Goal: Register for event/course

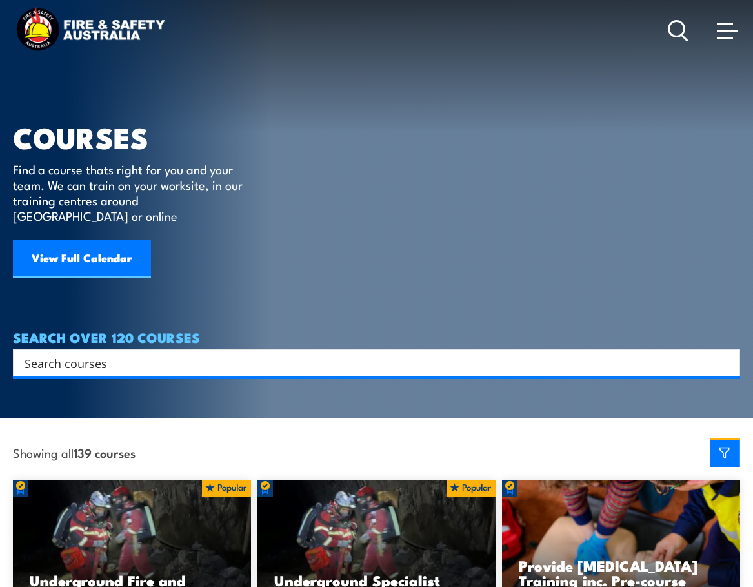
click at [72, 240] on link "View Full Calendar" at bounding box center [82, 259] width 138 height 39
click at [86, 240] on link "View Full Calendar" at bounding box center [82, 259] width 138 height 39
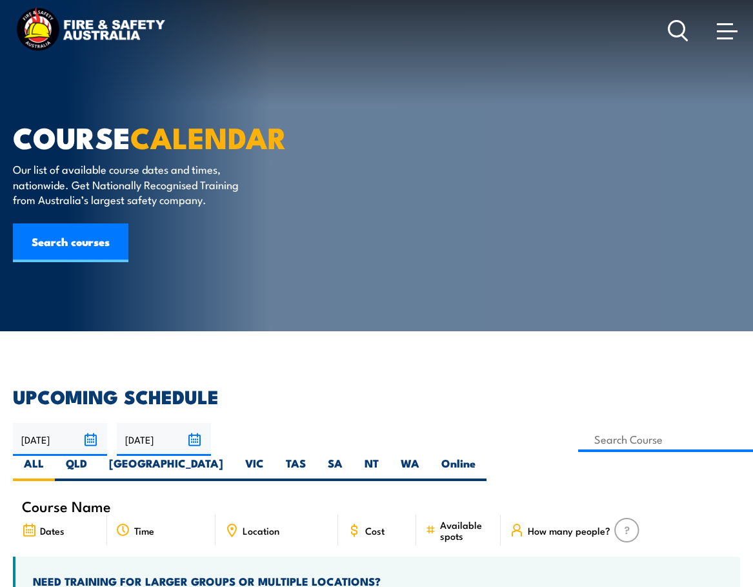
click at [83, 245] on link "Search courses" at bounding box center [71, 242] width 116 height 39
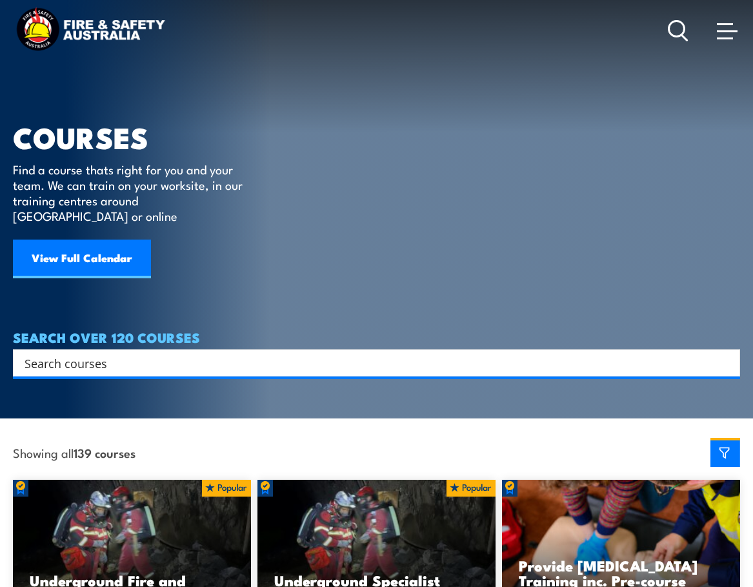
click at [352, 353] on input "Search input" at bounding box center [369, 362] width 688 height 19
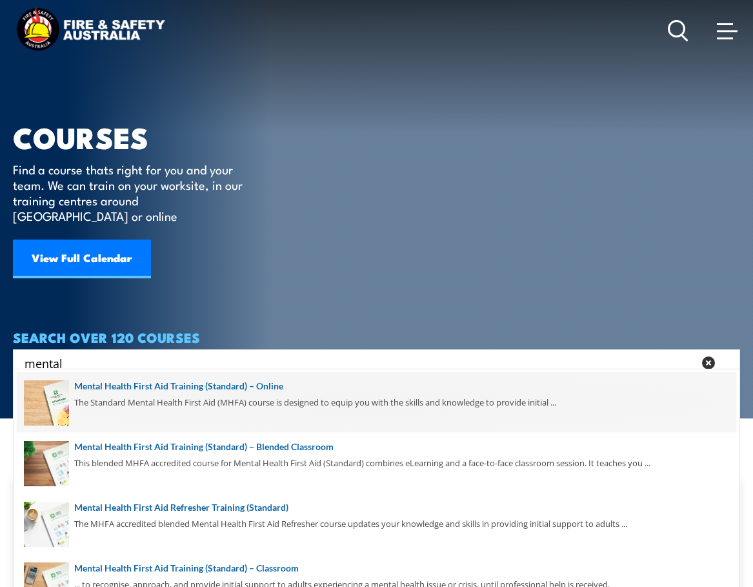
type input "mental"
click at [201, 382] on span at bounding box center [377, 402] width 720 height 61
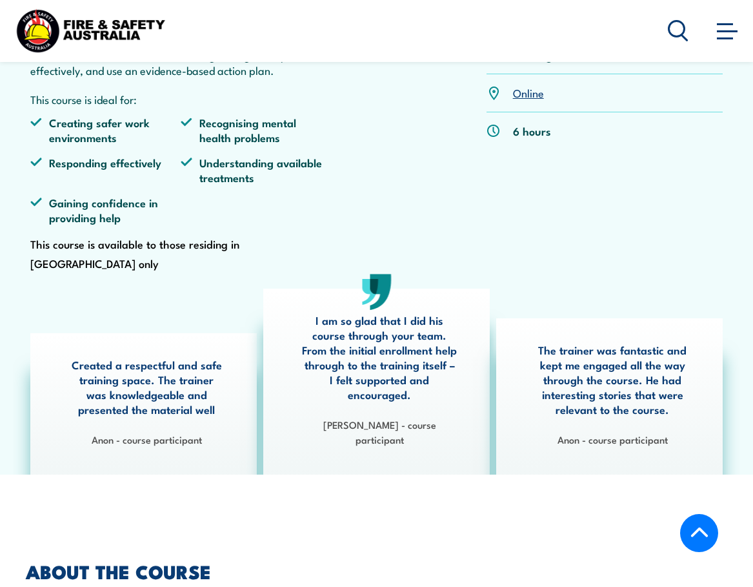
scroll to position [452, 0]
